Goal: Task Accomplishment & Management: Manage account settings

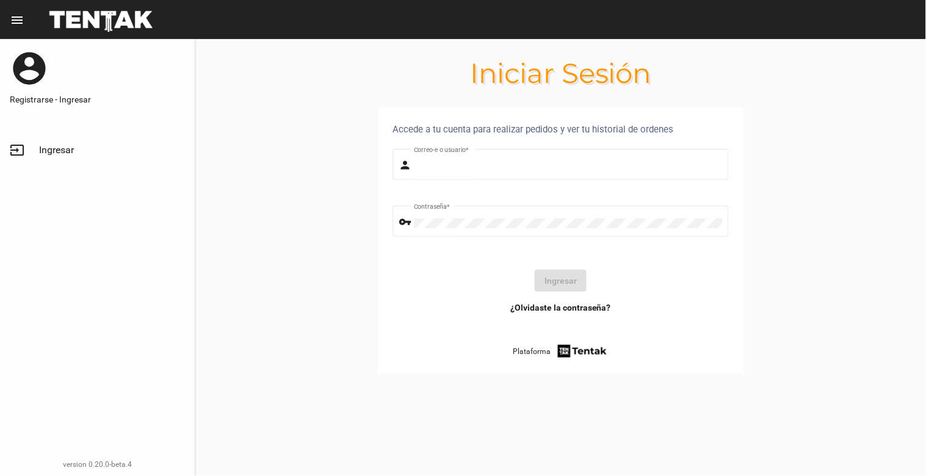
type input "natalialabancz@hotmail.com"
click at [55, 140] on link "input Ingresar" at bounding box center [97, 149] width 195 height 29
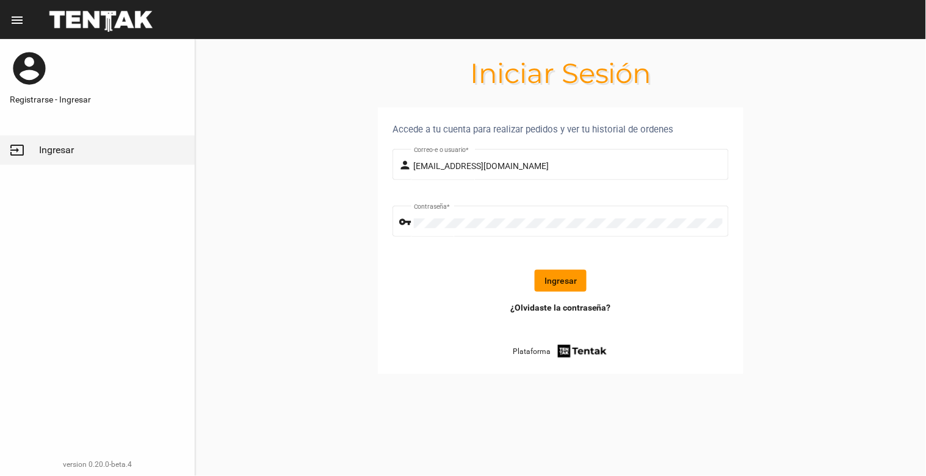
click at [563, 277] on button "Ingresar" at bounding box center [560, 281] width 52 height 22
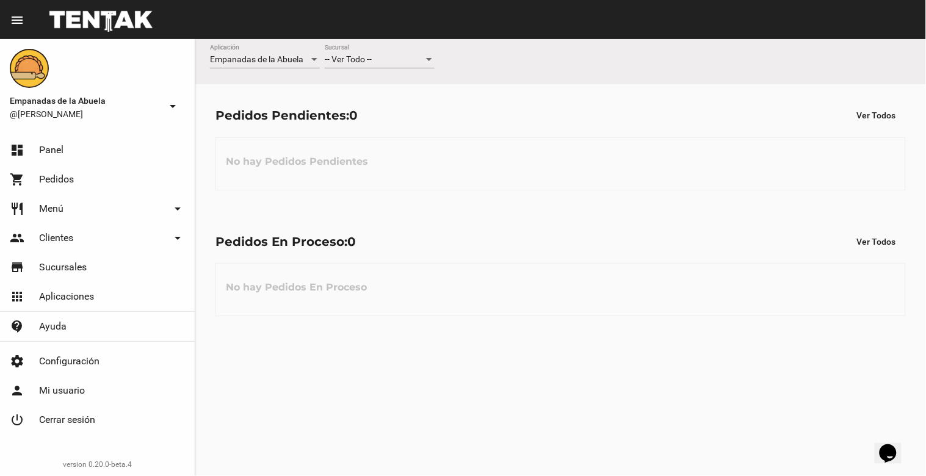
click at [397, 52] on div "-- Ver Todo -- Sucursal" at bounding box center [380, 57] width 110 height 24
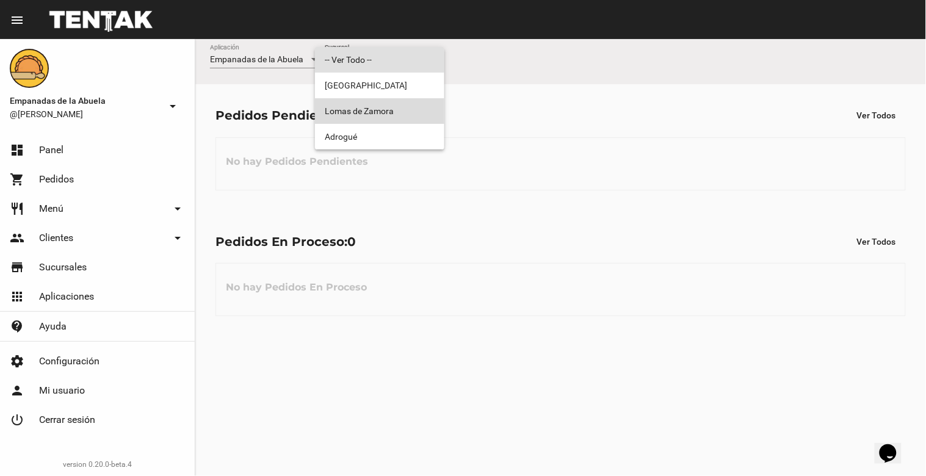
click at [405, 99] on span "Lomas de Zamora" at bounding box center [380, 111] width 110 height 26
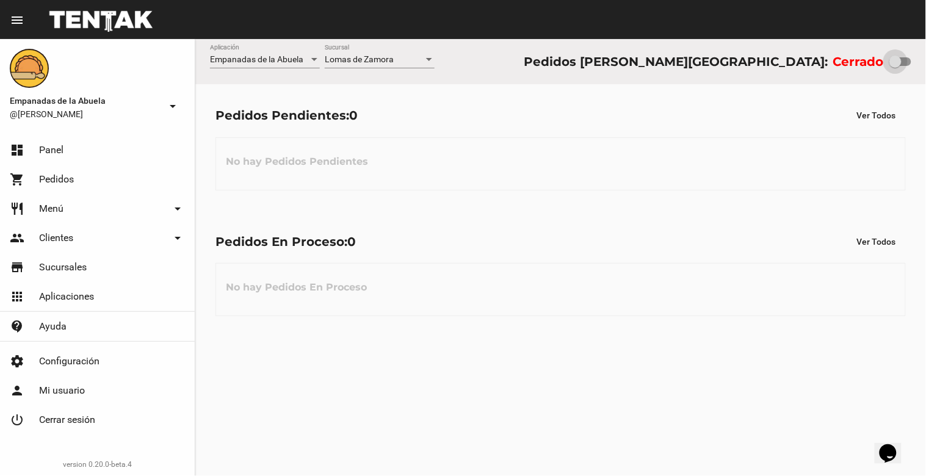
click at [892, 65] on div at bounding box center [895, 62] width 12 height 12
click at [894, 66] on input "checkbox" at bounding box center [894, 66] width 1 height 1
checkbox input "true"
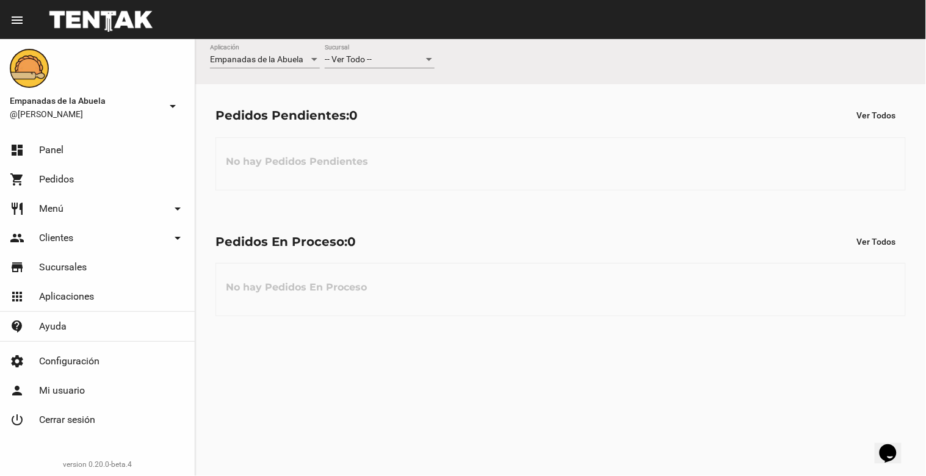
click at [386, 54] on div "-- Ver Todo -- Sucursal" at bounding box center [380, 57] width 110 height 24
click at [387, 62] on div "-- Ver Todo --" at bounding box center [374, 60] width 99 height 10
click at [391, 120] on span "Lomas de Zamora" at bounding box center [380, 111] width 110 height 26
